Goal: Navigation & Orientation: Find specific page/section

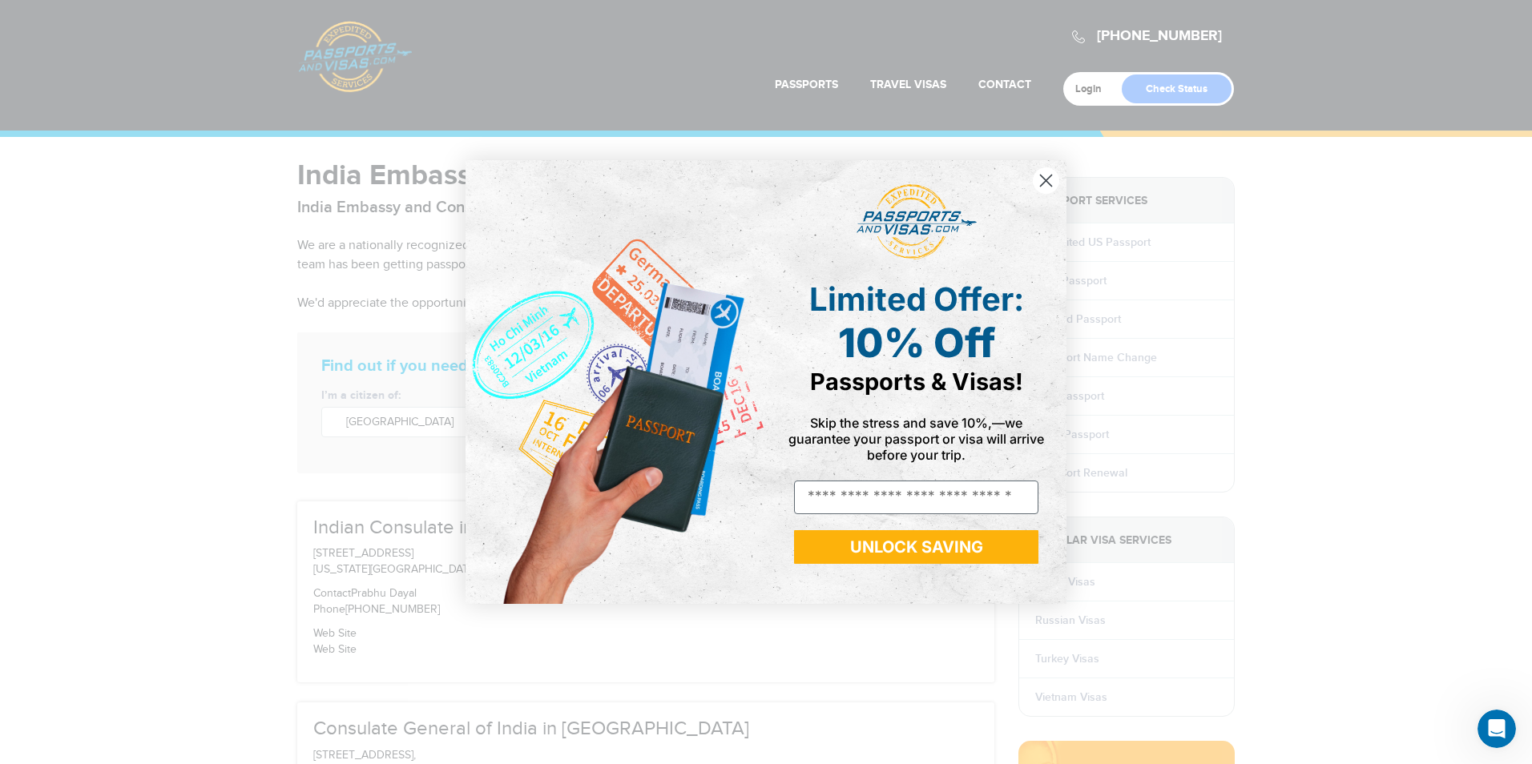
click at [1040, 179] on circle "Close dialog" at bounding box center [1046, 180] width 26 height 26
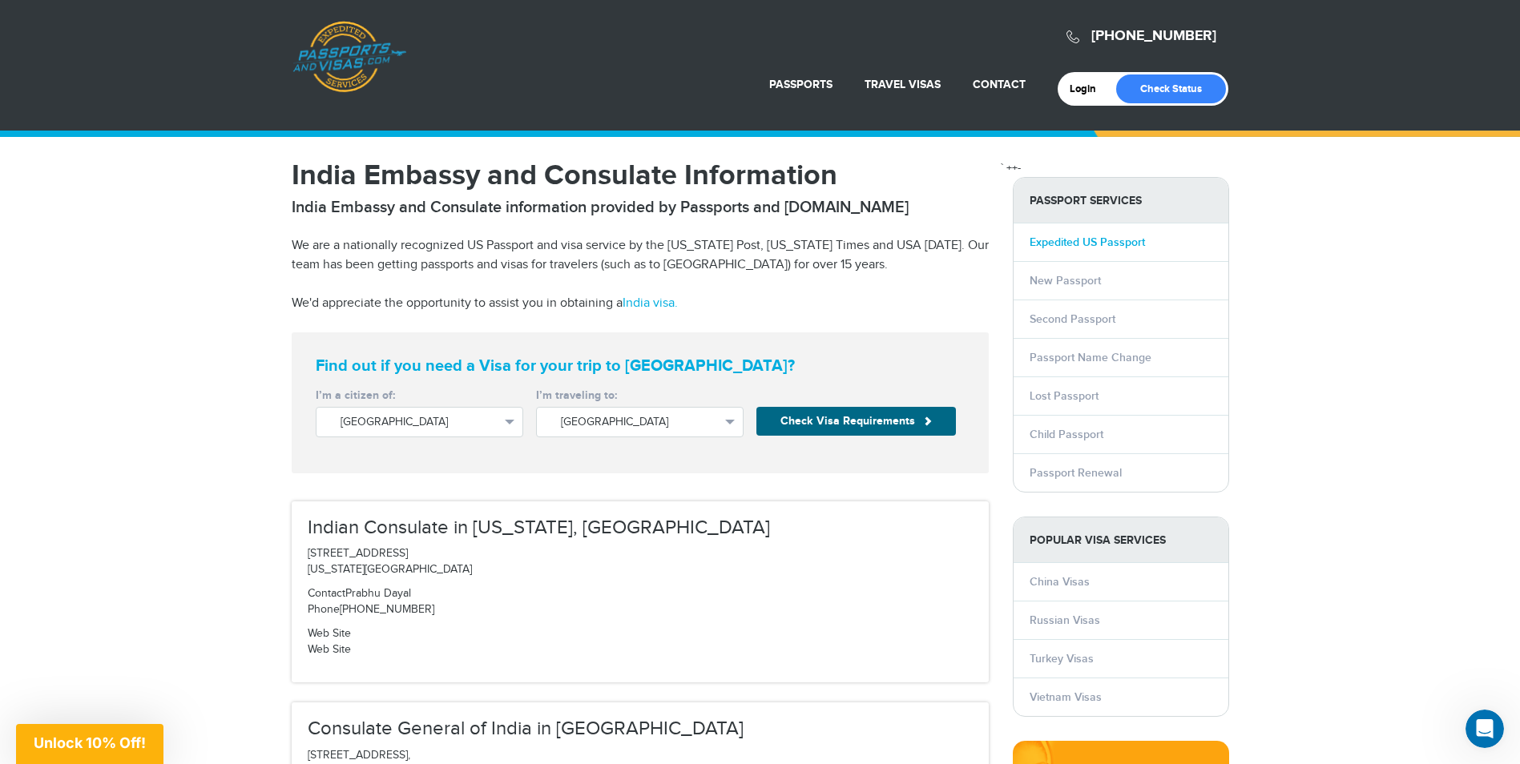
click at [1117, 237] on link "Expedited US Passport" at bounding box center [1087, 243] width 115 height 14
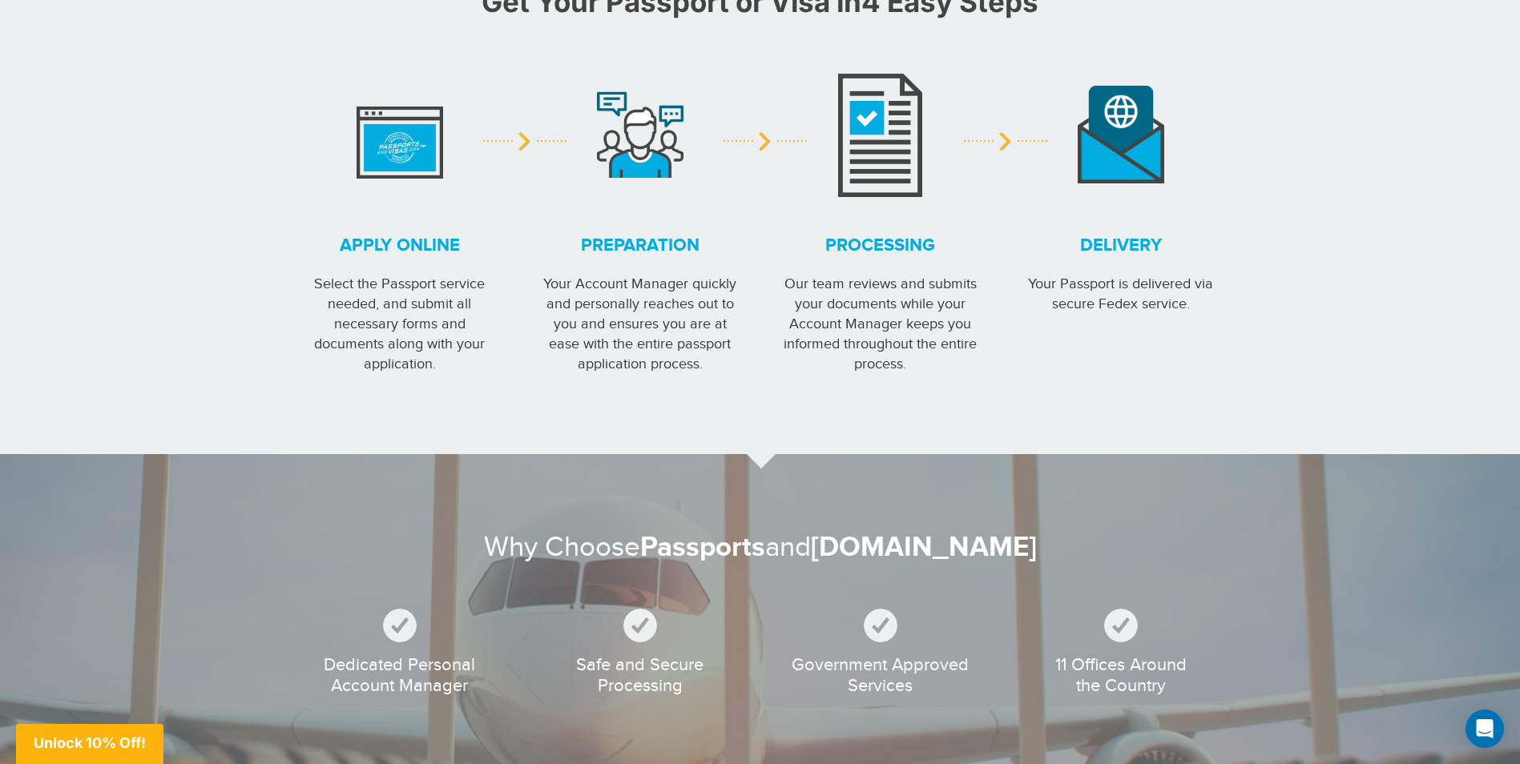
scroll to position [1042, 0]
